Goal: Register for event/course

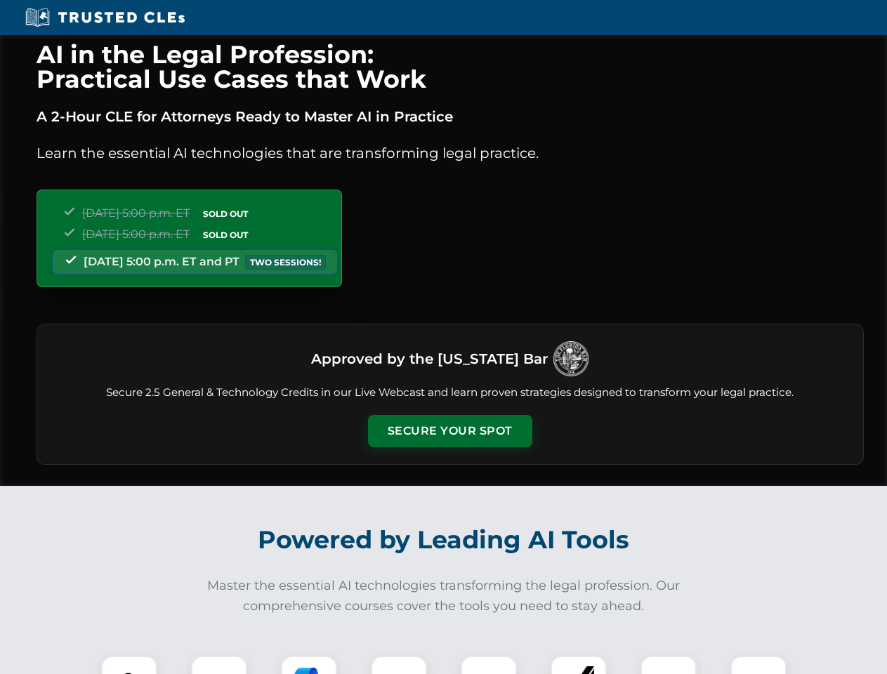
click at [450, 431] on button "Secure Your Spot" at bounding box center [450, 431] width 164 height 32
click at [129, 665] on img at bounding box center [129, 684] width 41 height 41
